Goal: Information Seeking & Learning: Learn about a topic

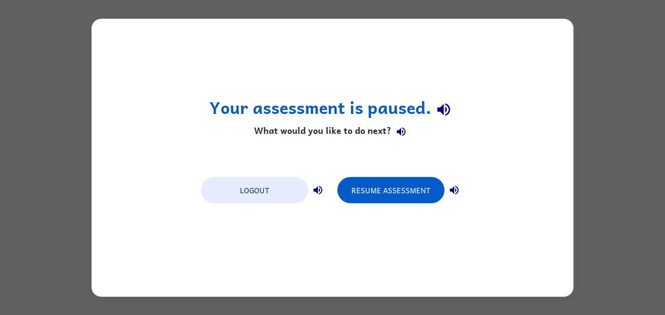
click at [240, 182] on button "Logout" at bounding box center [254, 190] width 107 height 26
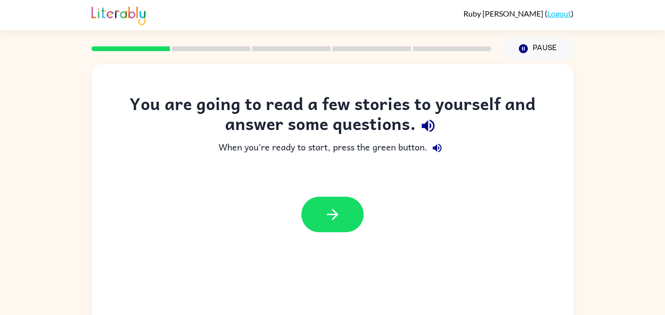
click at [327, 210] on icon "button" at bounding box center [332, 214] width 17 height 17
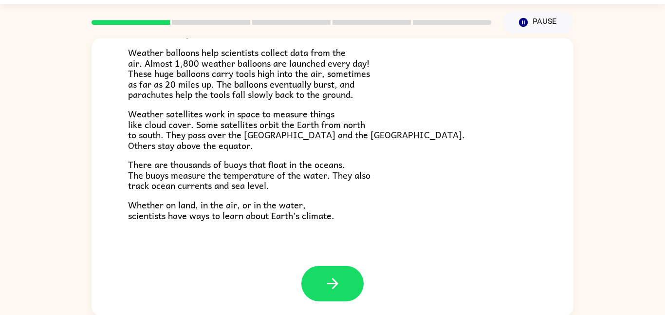
scroll to position [27, 0]
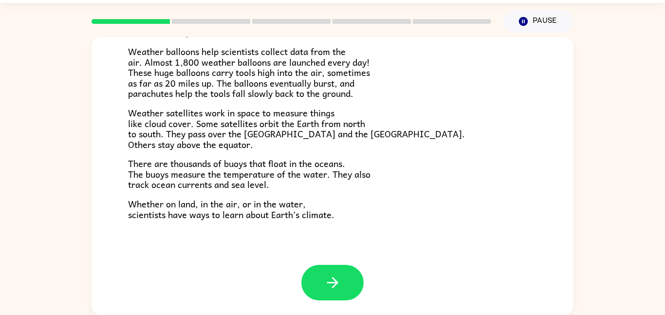
click at [323, 140] on span "Weather satellites work in space to measure things like cloud cover. Some satel…" at bounding box center [296, 129] width 337 height 46
click at [322, 139] on span "Weather satellites work in space to measure things like cloud cover. Some satel…" at bounding box center [296, 129] width 337 height 46
click at [356, 148] on p "Weather satellites work in space to measure things like cloud cover. Some satel…" at bounding box center [332, 129] width 409 height 42
click at [353, 283] on button "button" at bounding box center [332, 283] width 62 height 36
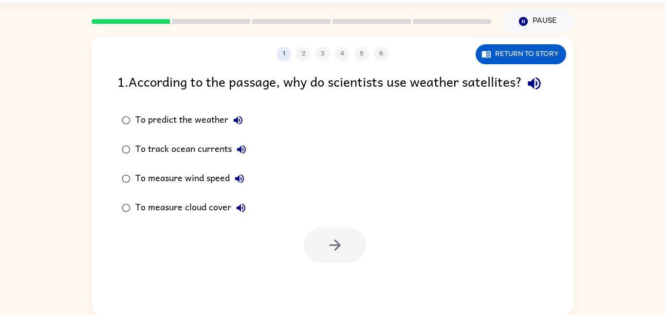
click at [531, 53] on button "Return to story" at bounding box center [521, 54] width 91 height 20
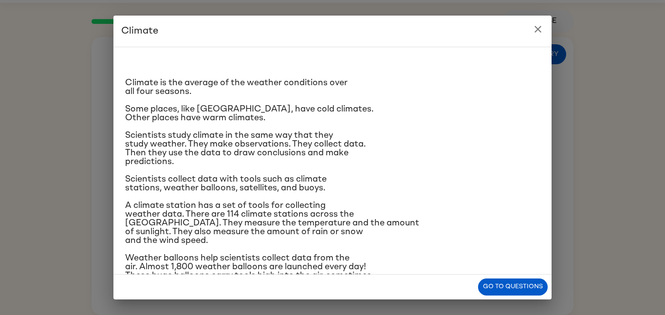
click at [506, 287] on button "Go to questions" at bounding box center [513, 286] width 70 height 17
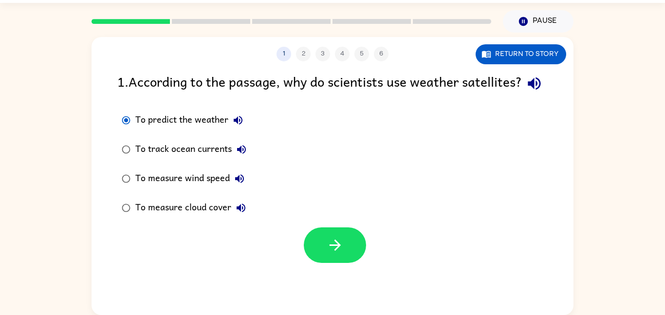
click at [336, 254] on icon "button" at bounding box center [335, 245] width 17 height 17
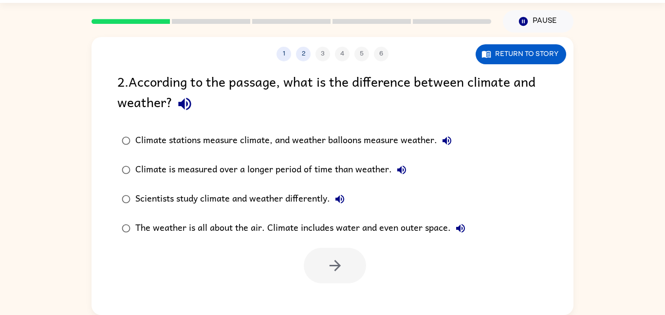
click at [280, 54] on button "1" at bounding box center [284, 54] width 15 height 15
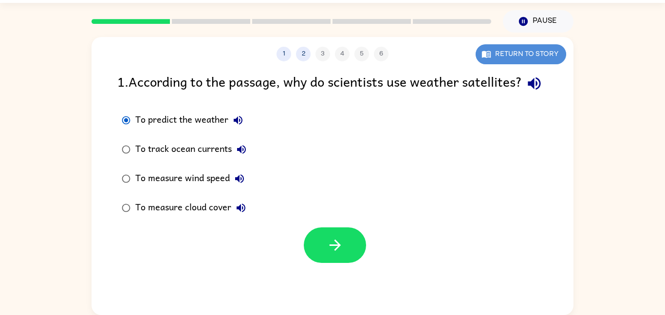
click at [516, 55] on button "Return to story" at bounding box center [521, 54] width 91 height 20
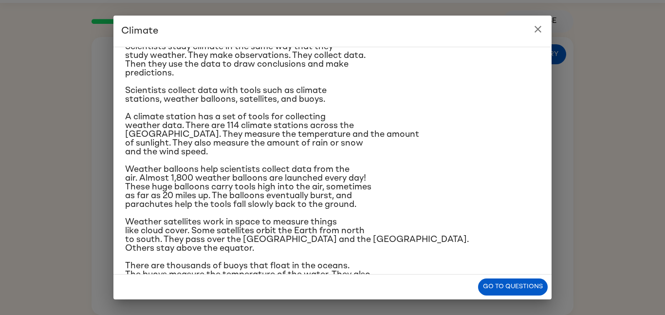
scroll to position [94, 0]
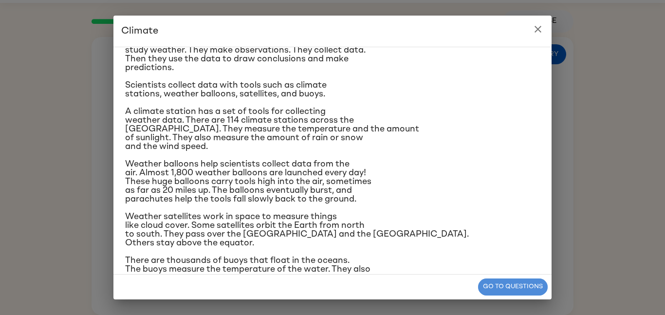
click at [507, 291] on button "Go to questions" at bounding box center [513, 286] width 70 height 17
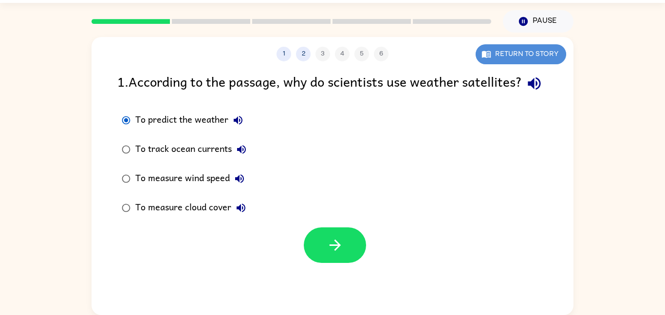
click at [518, 57] on button "Return to story" at bounding box center [521, 54] width 91 height 20
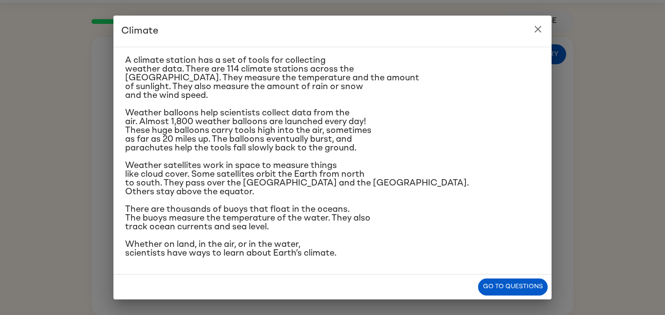
scroll to position [145, 0]
click at [499, 283] on button "Go to questions" at bounding box center [513, 286] width 70 height 17
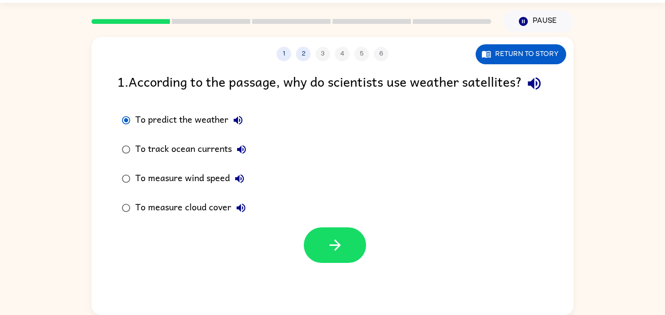
click at [347, 263] on button "button" at bounding box center [335, 245] width 62 height 36
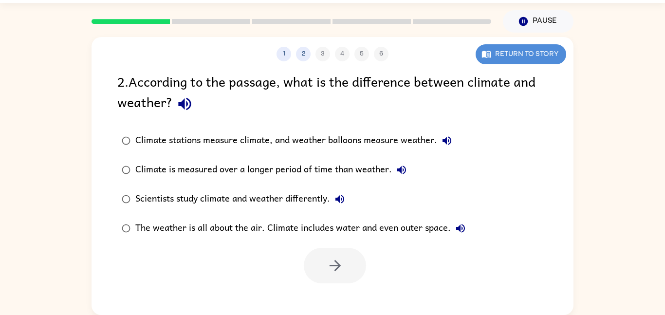
click at [538, 60] on button "Return to story" at bounding box center [521, 54] width 91 height 20
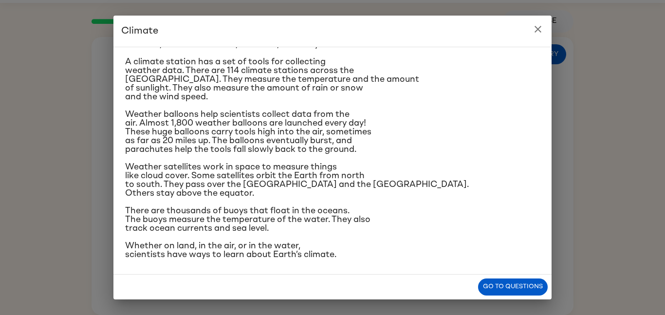
scroll to position [145, 0]
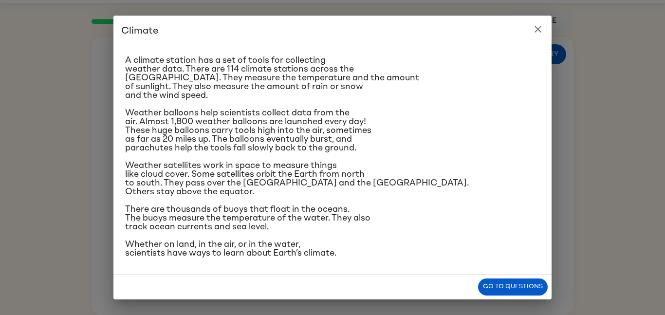
click at [499, 291] on button "Go to questions" at bounding box center [513, 286] width 70 height 17
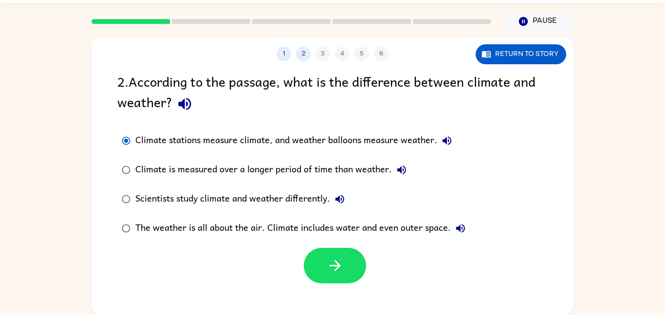
click at [517, 55] on button "Return to story" at bounding box center [521, 54] width 91 height 20
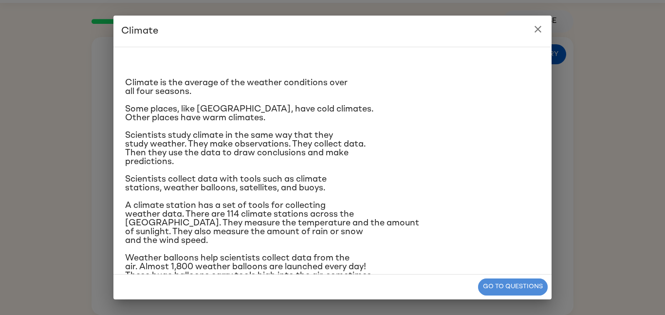
click at [525, 284] on button "Go to questions" at bounding box center [513, 286] width 70 height 17
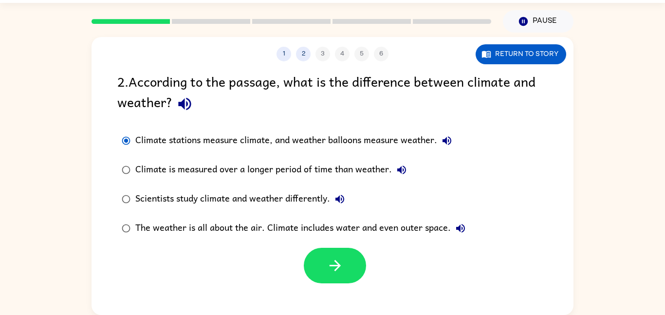
click at [355, 273] on button "button" at bounding box center [335, 266] width 62 height 36
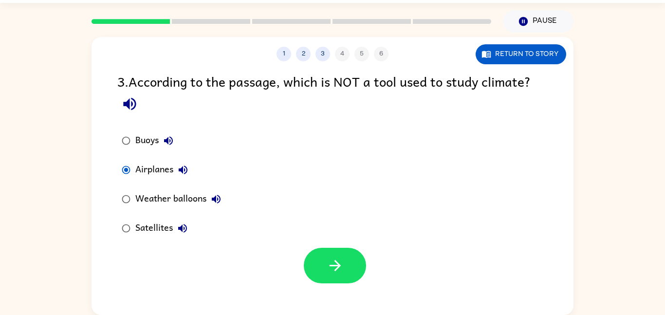
click at [314, 264] on button "button" at bounding box center [335, 266] width 62 height 36
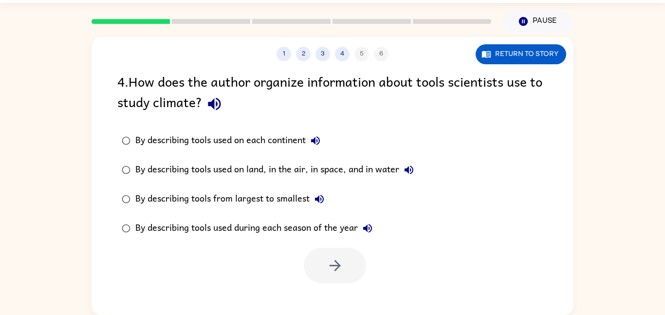
click at [505, 60] on button "Return to story" at bounding box center [521, 54] width 91 height 20
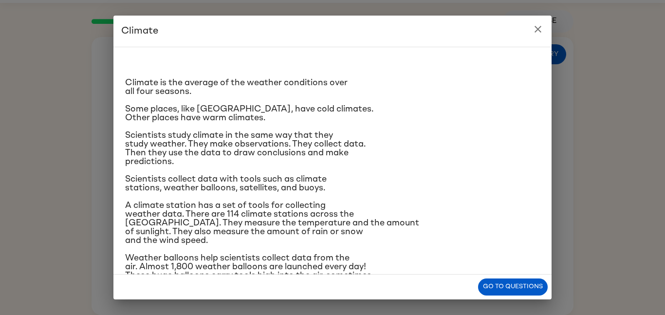
click at [486, 288] on button "Go to questions" at bounding box center [513, 286] width 70 height 17
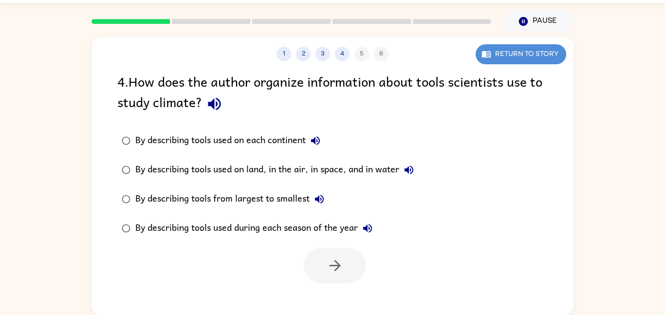
click at [510, 57] on button "Return to story" at bounding box center [521, 54] width 91 height 20
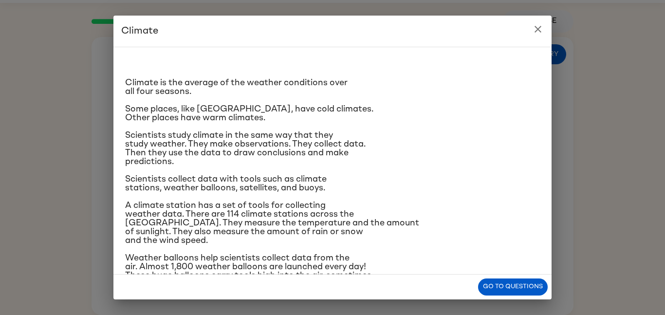
click at [501, 289] on button "Go to questions" at bounding box center [513, 286] width 70 height 17
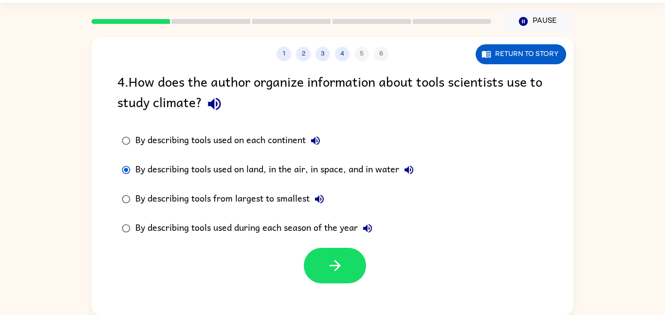
click at [351, 265] on button "button" at bounding box center [335, 266] width 62 height 36
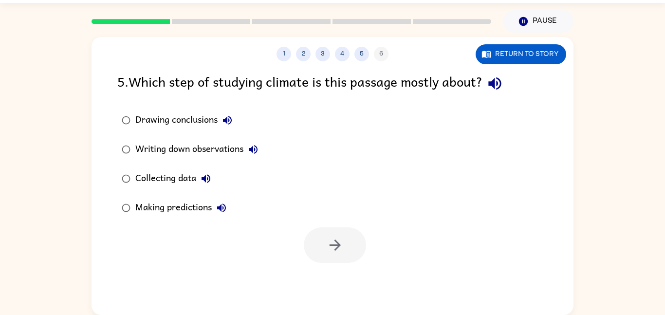
click at [544, 58] on button "Return to story" at bounding box center [521, 54] width 91 height 20
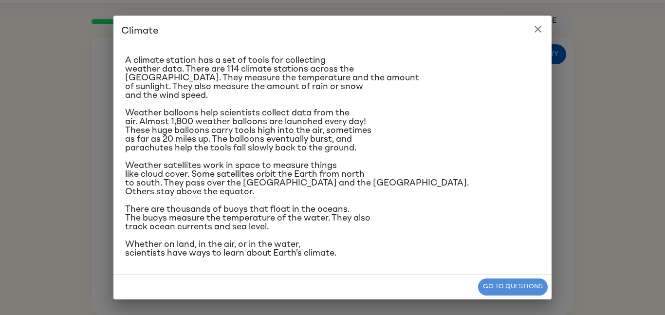
click at [505, 287] on button "Go to questions" at bounding box center [513, 286] width 70 height 17
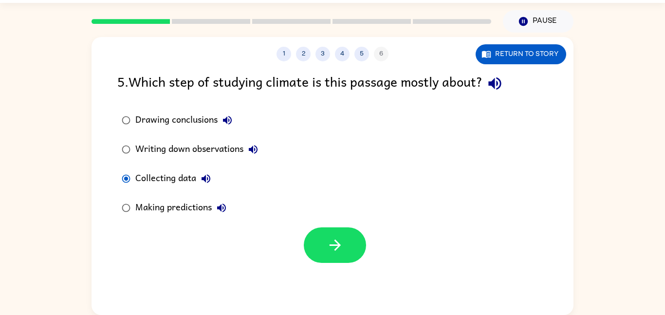
click at [327, 247] on icon "button" at bounding box center [335, 245] width 17 height 17
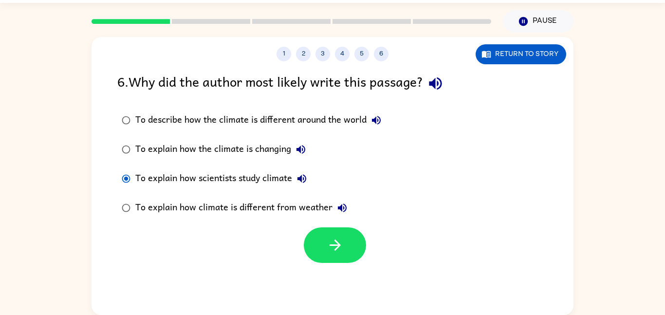
click at [320, 249] on button "button" at bounding box center [335, 245] width 62 height 36
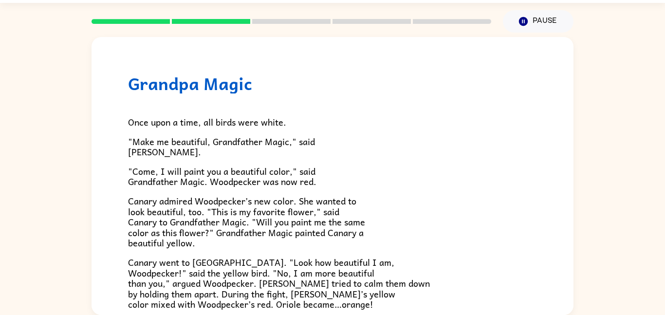
scroll to position [251, 0]
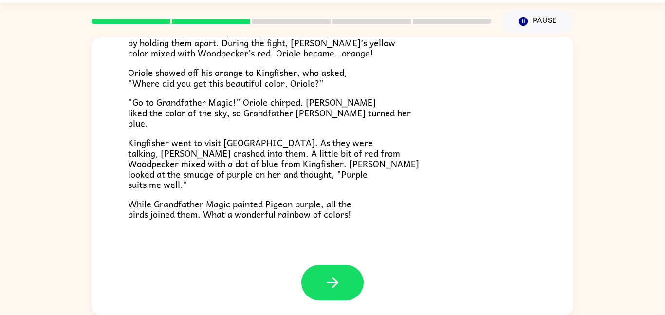
click at [336, 283] on icon "button" at bounding box center [332, 282] width 11 height 11
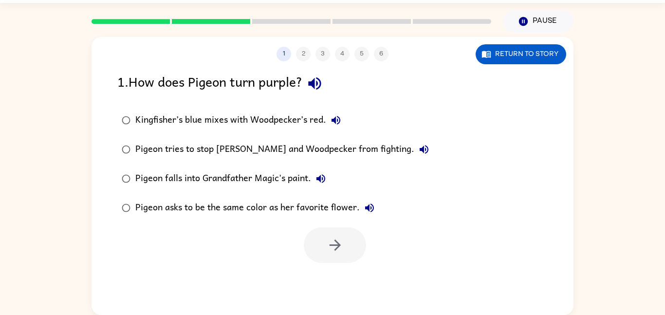
click at [498, 58] on button "Return to story" at bounding box center [521, 54] width 91 height 20
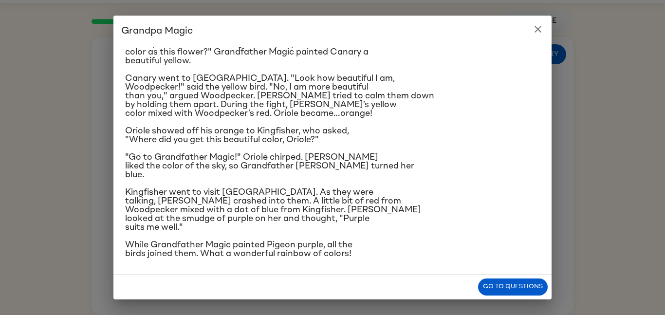
scroll to position [128, 0]
click at [521, 291] on button "Go to questions" at bounding box center [513, 286] width 70 height 17
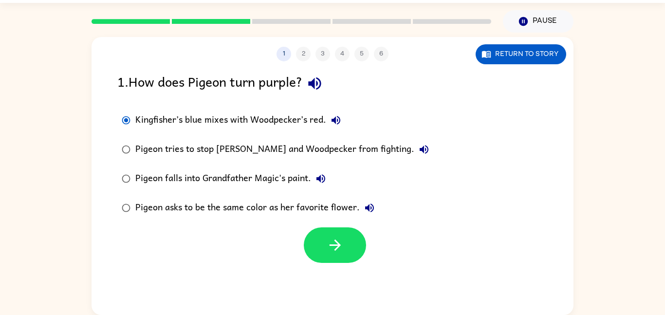
click at [333, 240] on icon "button" at bounding box center [335, 245] width 17 height 17
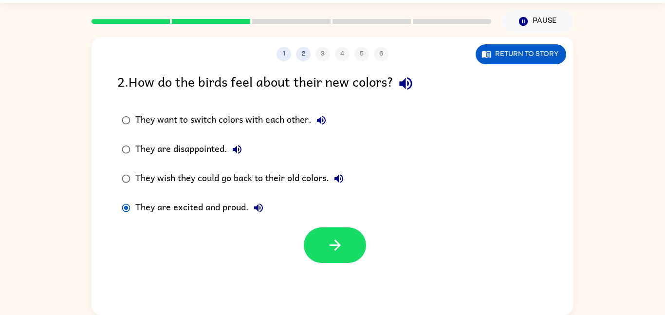
click at [335, 252] on icon "button" at bounding box center [335, 245] width 17 height 17
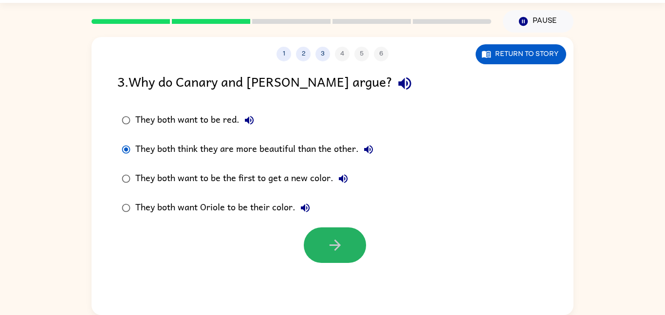
click at [333, 234] on button "button" at bounding box center [335, 245] width 62 height 36
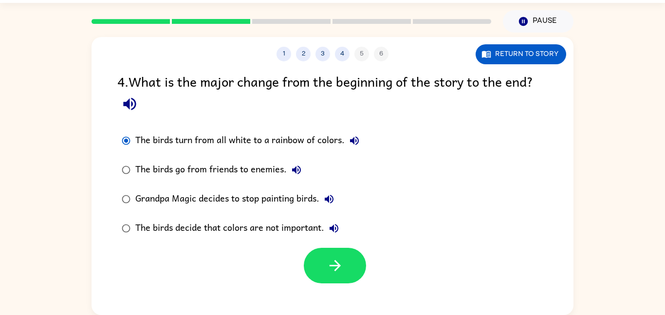
click at [314, 267] on button "button" at bounding box center [335, 266] width 62 height 36
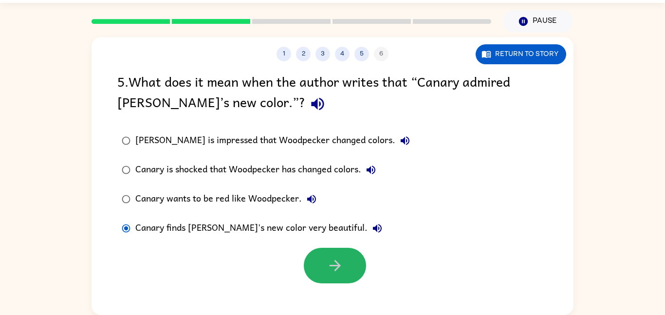
click at [344, 265] on button "button" at bounding box center [335, 266] width 62 height 36
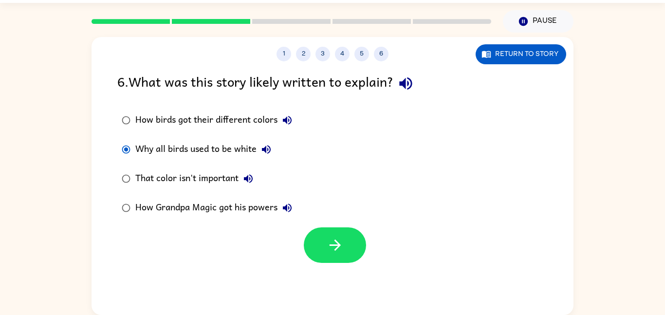
click at [329, 252] on icon "button" at bounding box center [335, 245] width 17 height 17
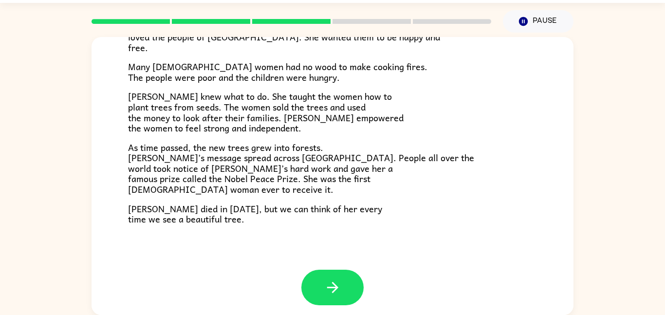
scroll to position [274, 0]
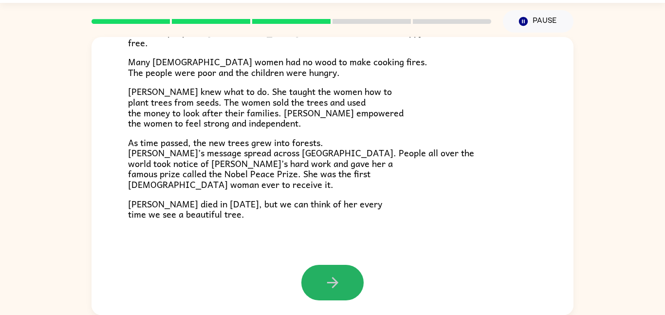
click at [329, 295] on button "button" at bounding box center [332, 283] width 62 height 36
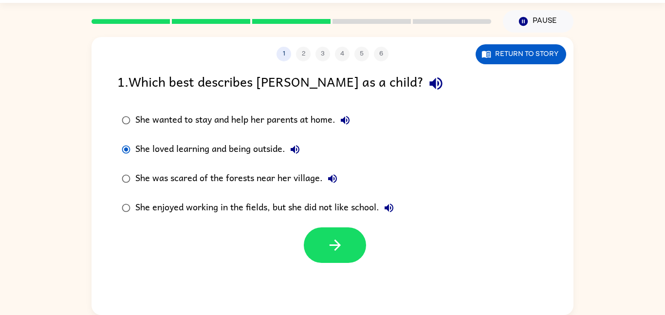
click at [338, 253] on icon "button" at bounding box center [335, 245] width 17 height 17
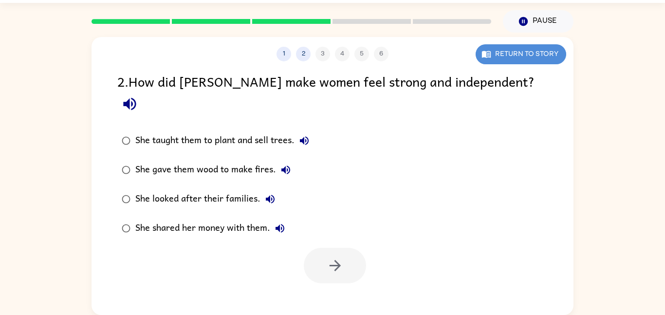
click at [517, 64] on button "Return to story" at bounding box center [521, 54] width 91 height 20
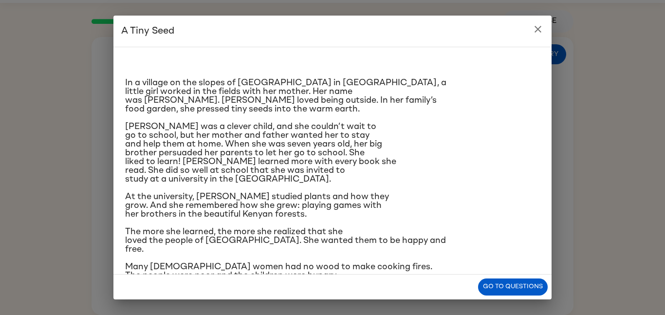
scroll to position [145, 0]
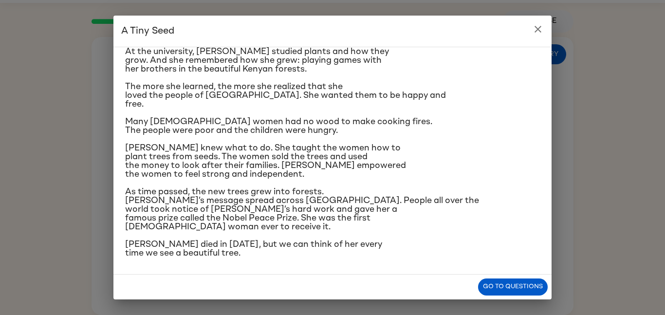
click at [496, 287] on button "Go to questions" at bounding box center [513, 286] width 70 height 17
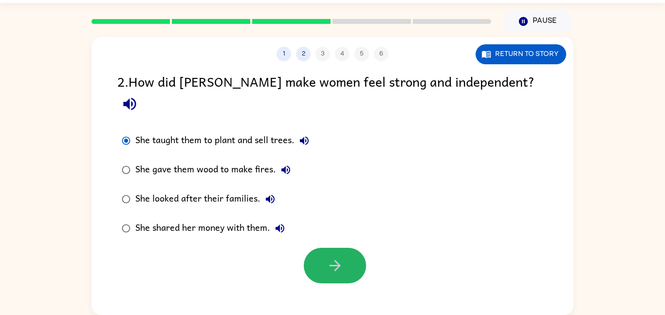
click at [334, 257] on icon "button" at bounding box center [335, 265] width 17 height 17
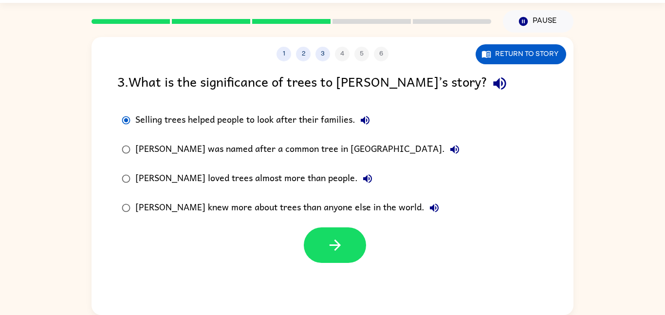
click at [334, 242] on icon "button" at bounding box center [335, 245] width 17 height 17
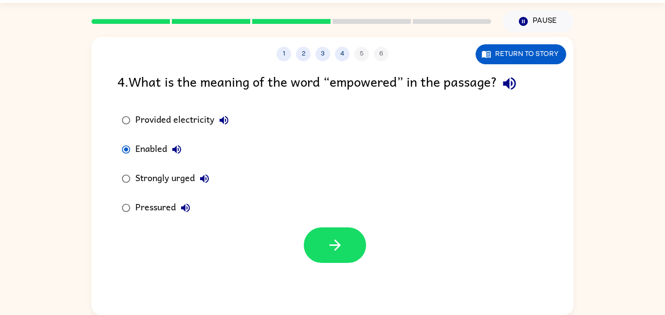
click at [412, 227] on div at bounding box center [333, 242] width 482 height 40
click at [353, 235] on button "button" at bounding box center [335, 245] width 62 height 36
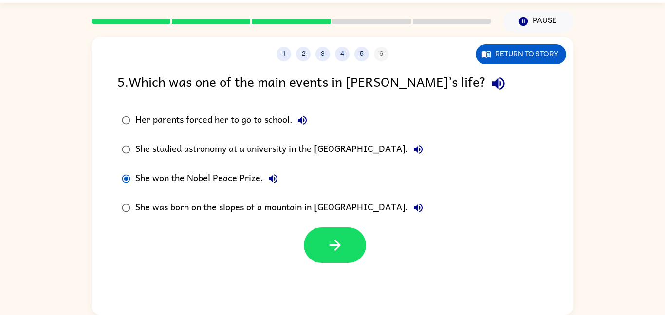
click at [319, 252] on button "button" at bounding box center [335, 245] width 62 height 36
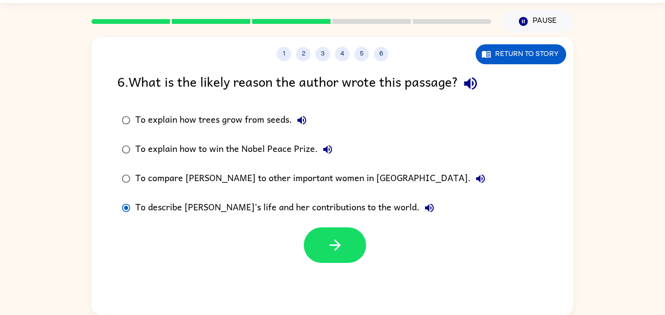
click at [358, 246] on button "button" at bounding box center [335, 245] width 62 height 36
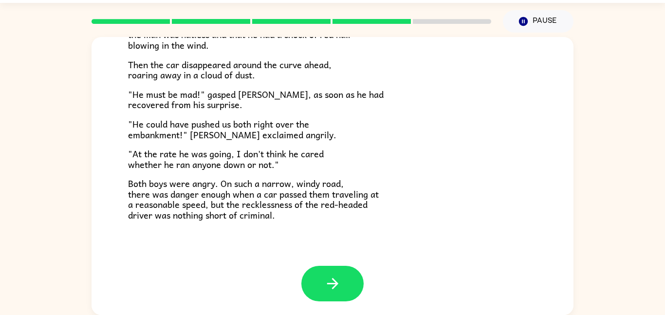
scroll to position [270, 0]
click at [331, 284] on icon "button" at bounding box center [332, 283] width 17 height 17
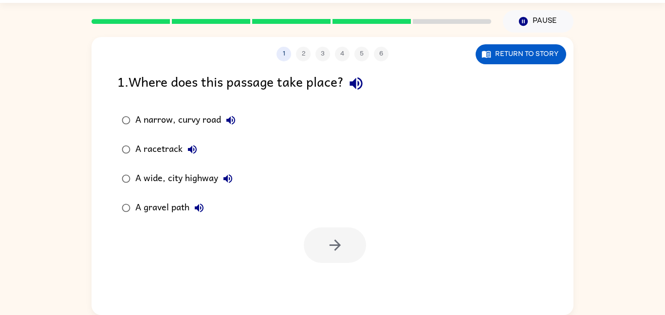
scroll to position [0, 0]
click at [507, 61] on button "Return to story" at bounding box center [521, 54] width 91 height 20
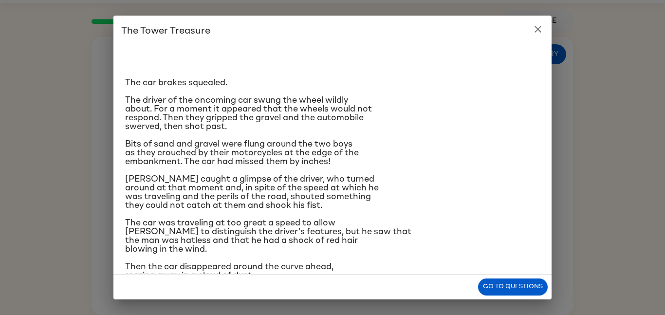
click at [541, 295] on button "Go to questions" at bounding box center [513, 286] width 70 height 17
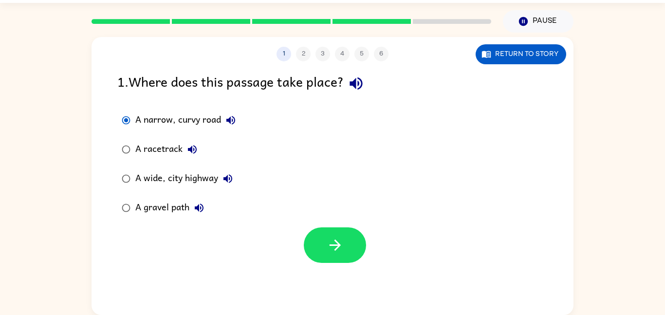
click at [344, 240] on button "button" at bounding box center [335, 245] width 62 height 36
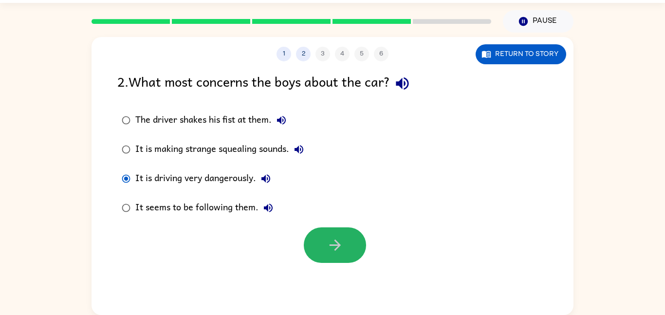
click at [356, 244] on button "button" at bounding box center [335, 245] width 62 height 36
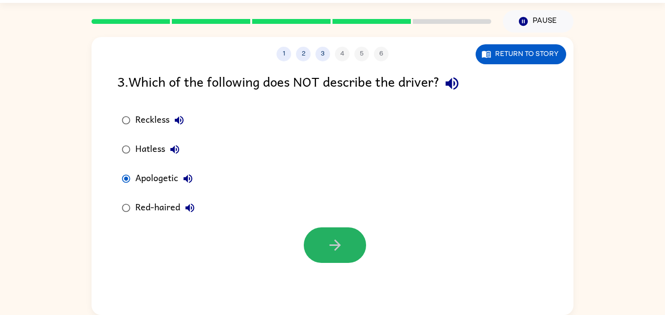
click at [328, 242] on icon "button" at bounding box center [335, 245] width 17 height 17
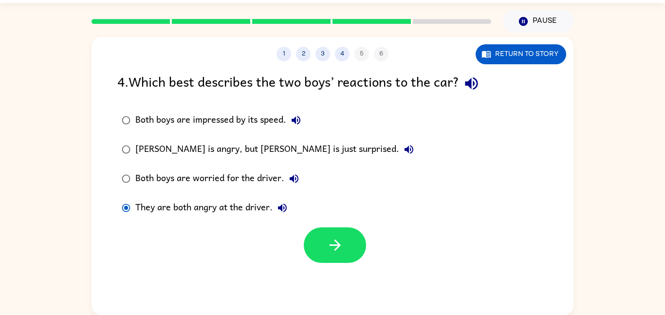
click at [323, 242] on button "button" at bounding box center [335, 245] width 62 height 36
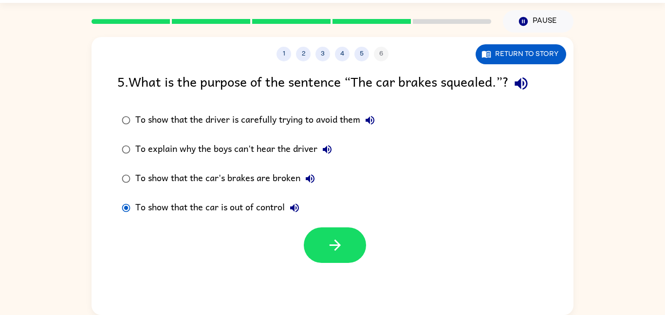
click at [317, 253] on button "button" at bounding box center [335, 245] width 62 height 36
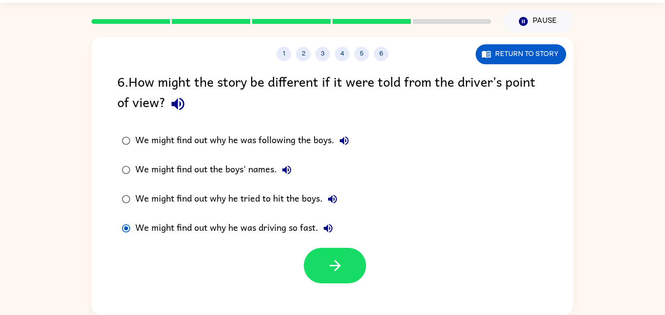
click at [332, 266] on icon "button" at bounding box center [334, 265] width 11 height 11
